Goal: Task Accomplishment & Management: Manage account settings

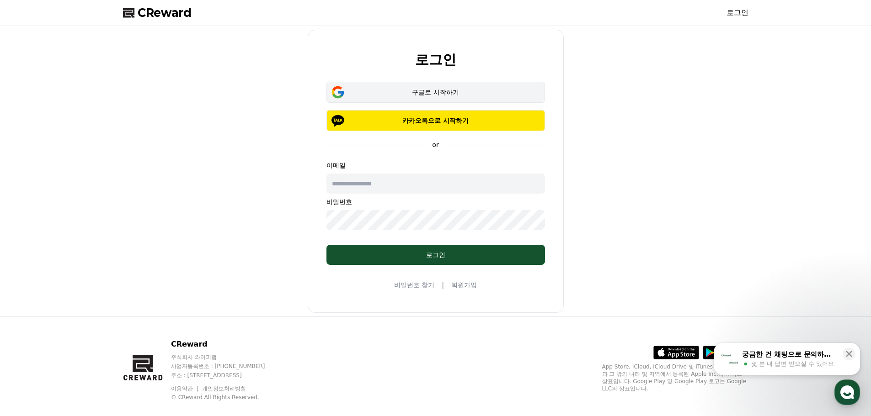
click at [411, 92] on div "구글로 시작하기" at bounding box center [436, 92] width 192 height 9
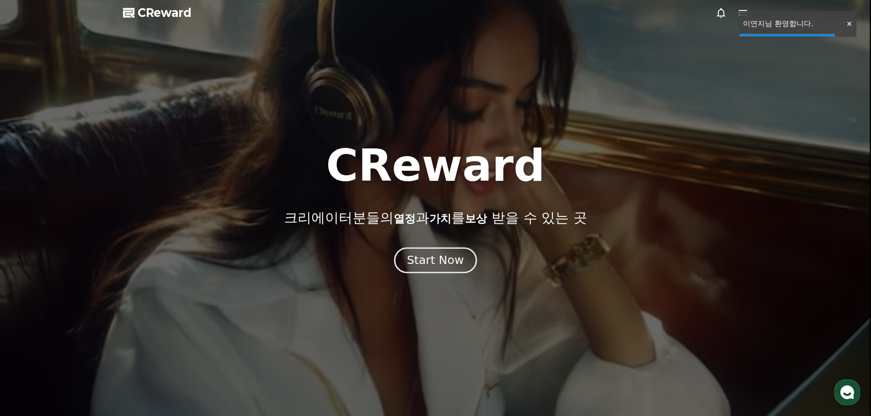
click at [432, 264] on div "Start Now" at bounding box center [435, 261] width 57 height 16
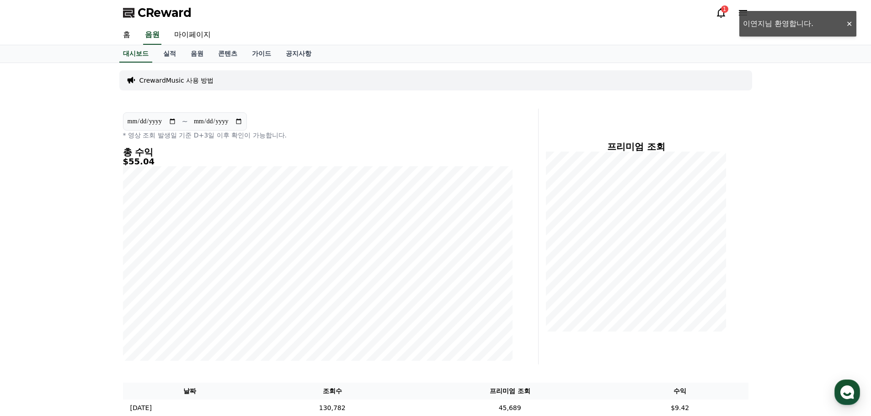
click at [844, 23] on div "CReward 1" at bounding box center [435, 13] width 871 height 26
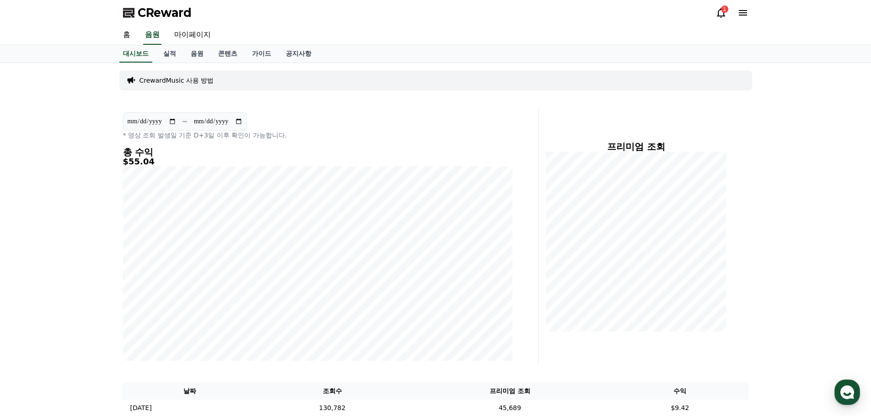
click at [725, 13] on icon at bounding box center [720, 12] width 11 height 11
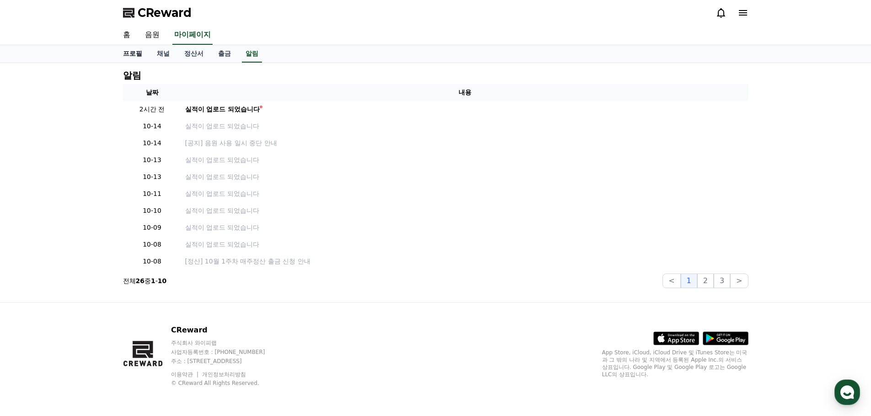
click at [136, 53] on link "프로필" at bounding box center [133, 53] width 34 height 17
select select "**********"
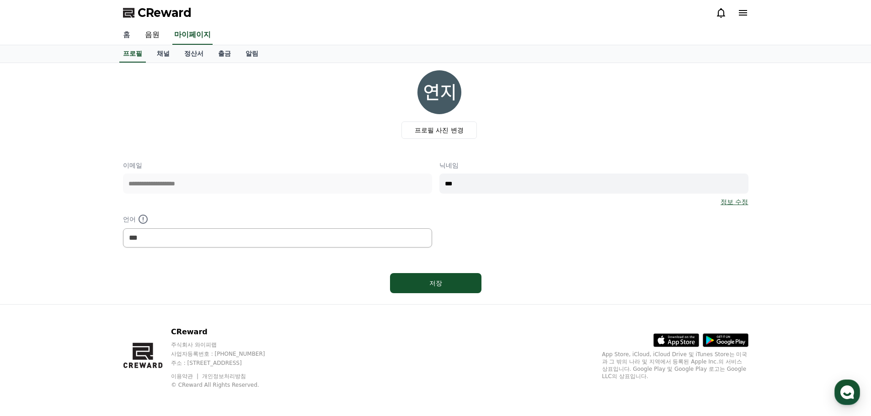
click at [130, 35] on link "홈" at bounding box center [127, 35] width 22 height 19
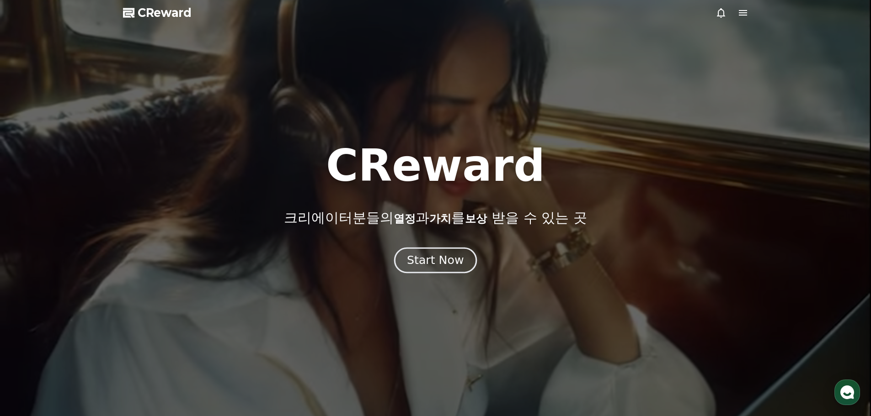
click at [426, 259] on div "Start Now" at bounding box center [435, 261] width 57 height 16
